Goal: Information Seeking & Learning: Find specific fact

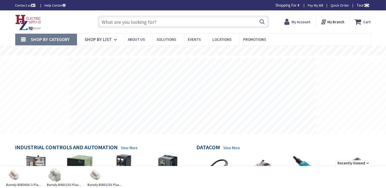
click at [121, 23] on input "text" at bounding box center [182, 21] width 171 height 13
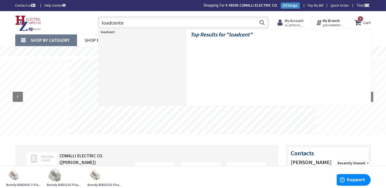
type input "loadcenter"
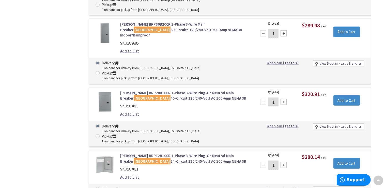
scroll to position [559, 0]
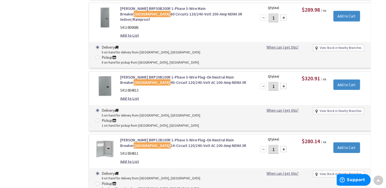
click at [205, 138] on link "Eaton BRP12B100R 1-Phase 3-Wire Plug-On Neutral Main Breaker Load Center 24-Cir…" at bounding box center [184, 143] width 129 height 11
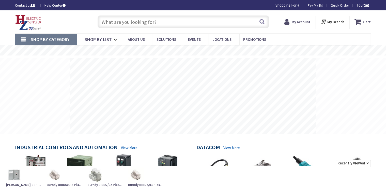
click at [117, 21] on input "text" at bounding box center [182, 21] width 171 height 13
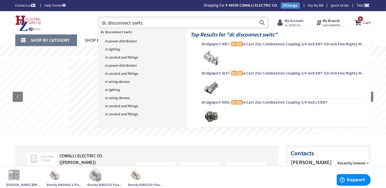
type input "dc disconnect switch"
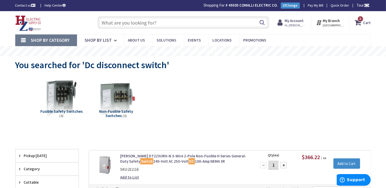
click at [110, 23] on input "text" at bounding box center [182, 22] width 171 height 13
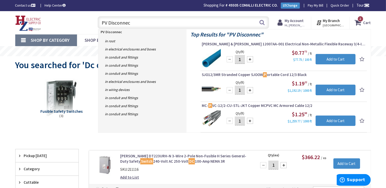
type input "PV Disconnect"
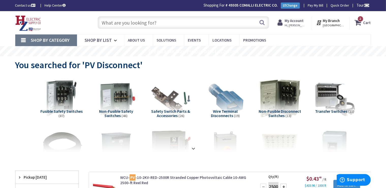
click at [115, 22] on input "text" at bounding box center [182, 22] width 171 height 13
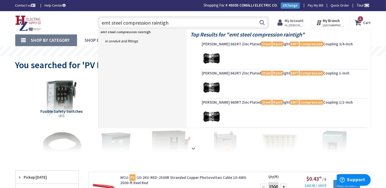
type input "emt steel compression raintight"
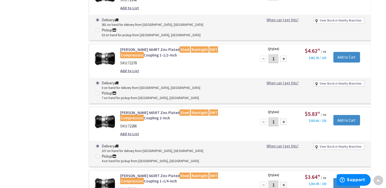
scroll to position [305, 0]
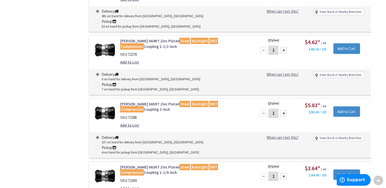
click at [154, 102] on link "Crouse-Hinds 665RT Zinc Plated Steel Raintight EMT Compression Coupling 2-Inch" at bounding box center [184, 107] width 129 height 11
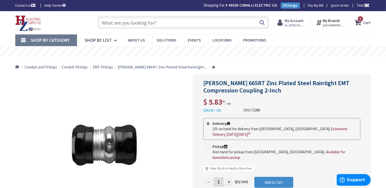
click at [110, 26] on input "text" at bounding box center [182, 22] width 171 height 13
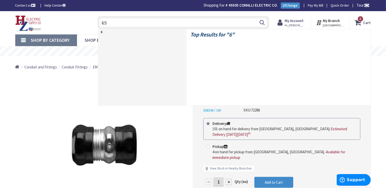
type input "655"
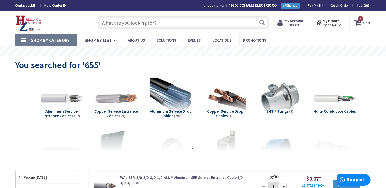
click at [109, 23] on input "text" at bounding box center [182, 22] width 171 height 13
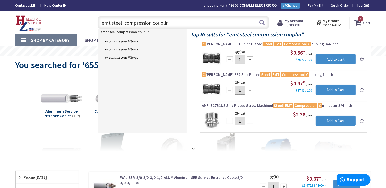
type input "emt steel compression coupling"
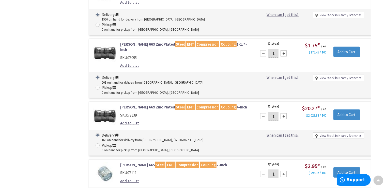
scroll to position [305, 0]
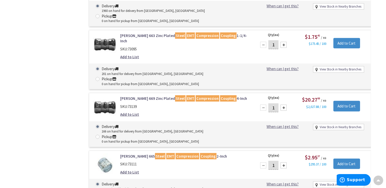
click at [140, 154] on link "Crouse-Hinds 665 Steel EMT Compression Coupling 2-Inch" at bounding box center [184, 156] width 129 height 5
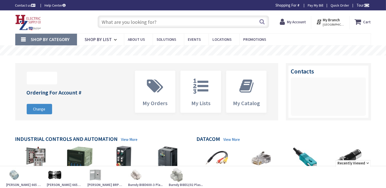
click at [118, 22] on input "text" at bounding box center [182, 21] width 171 height 13
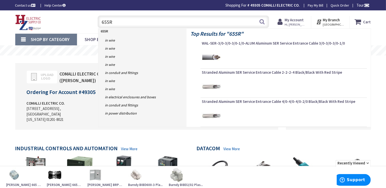
type input "655RT"
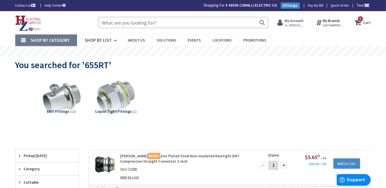
click at [112, 26] on input "text" at bounding box center [182, 22] width 171 height 13
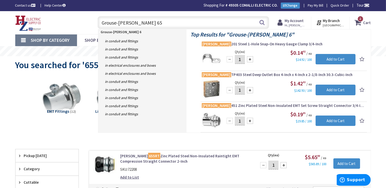
type input "Grouse-Hinds 655"
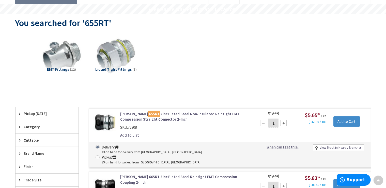
scroll to position [51, 0]
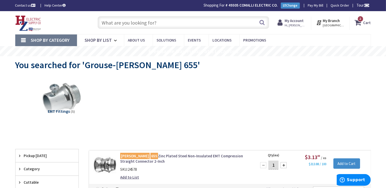
click at [138, 26] on input "text" at bounding box center [182, 22] width 171 height 13
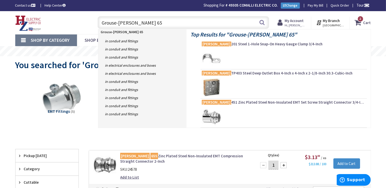
type input "Grouse-Hinds 654"
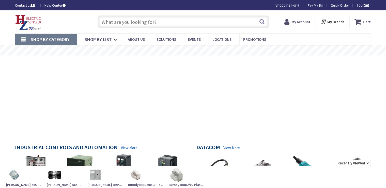
click at [134, 24] on input "text" at bounding box center [182, 21] width 171 height 13
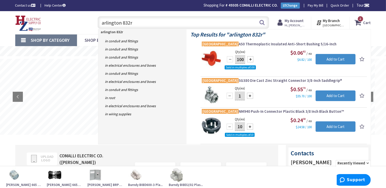
type input "arlington 832rt"
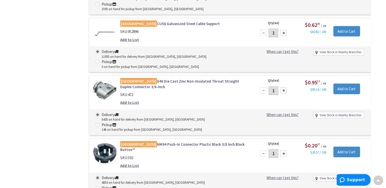
scroll to position [508, 0]
